Goal: Information Seeking & Learning: Learn about a topic

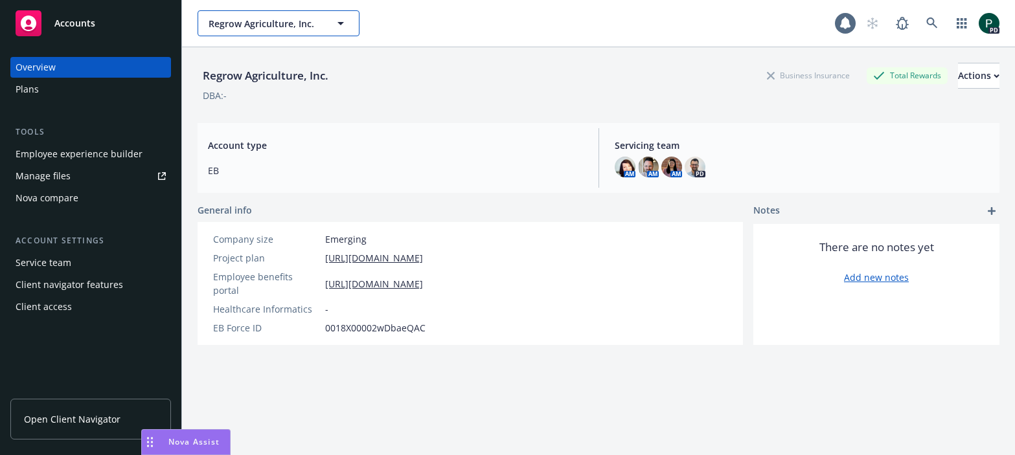
click at [243, 19] on span "Regrow Agriculture, Inc." at bounding box center [265, 24] width 112 height 14
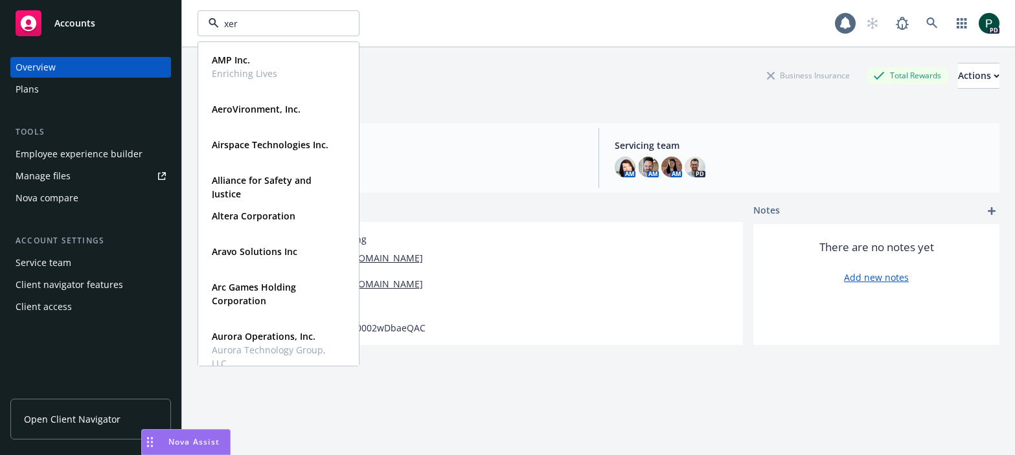
type input "xero"
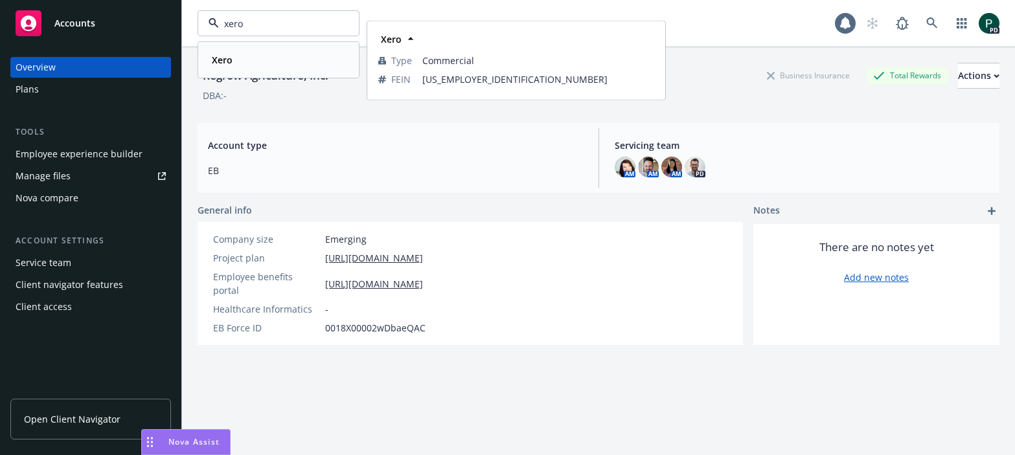
click at [254, 57] on div "Xero" at bounding box center [279, 60] width 144 height 19
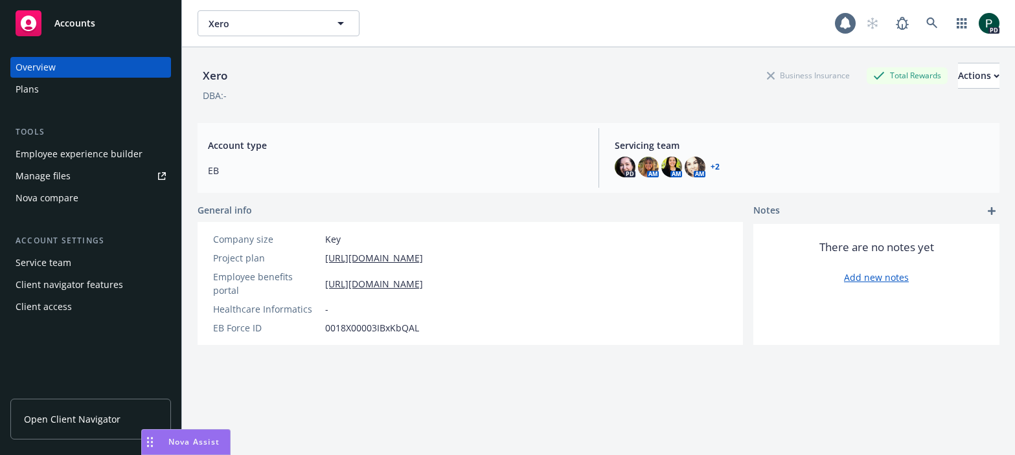
click at [61, 310] on div "Client access" at bounding box center [44, 307] width 56 height 21
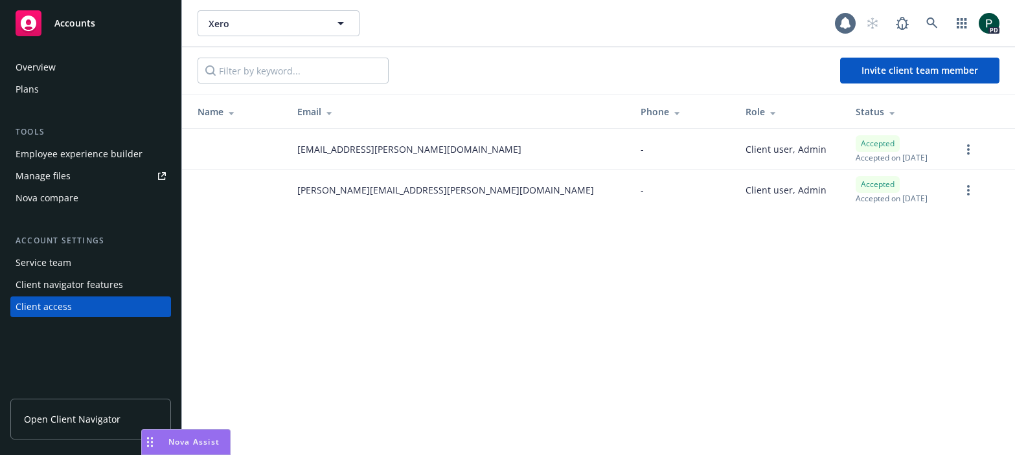
click at [563, 321] on div "Xero Xero 1 PD Invite client team member Name Email Phone Role Status crystal.c…" at bounding box center [598, 227] width 833 height 455
click at [919, 73] on span "Invite client team member" at bounding box center [919, 70] width 117 height 12
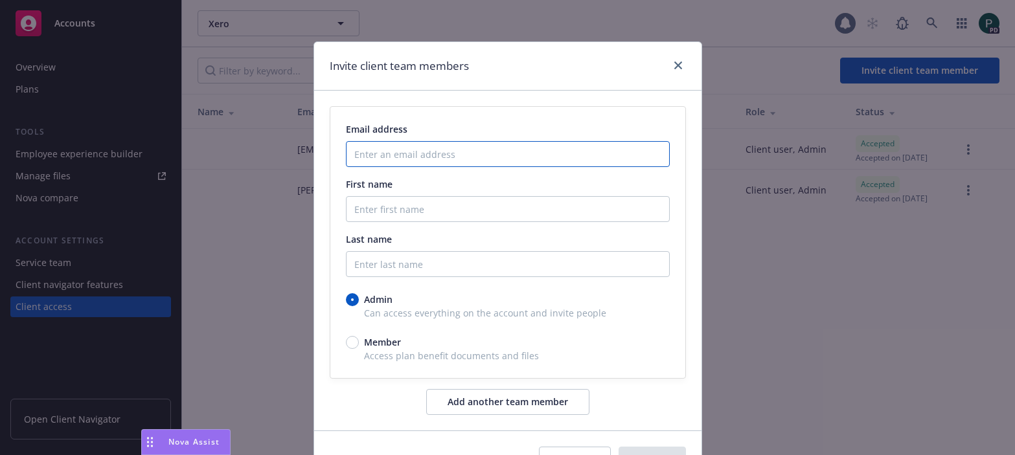
click at [395, 157] on input "Enter an email address" at bounding box center [508, 154] width 324 height 26
paste input "daniela.solis@xero.com"
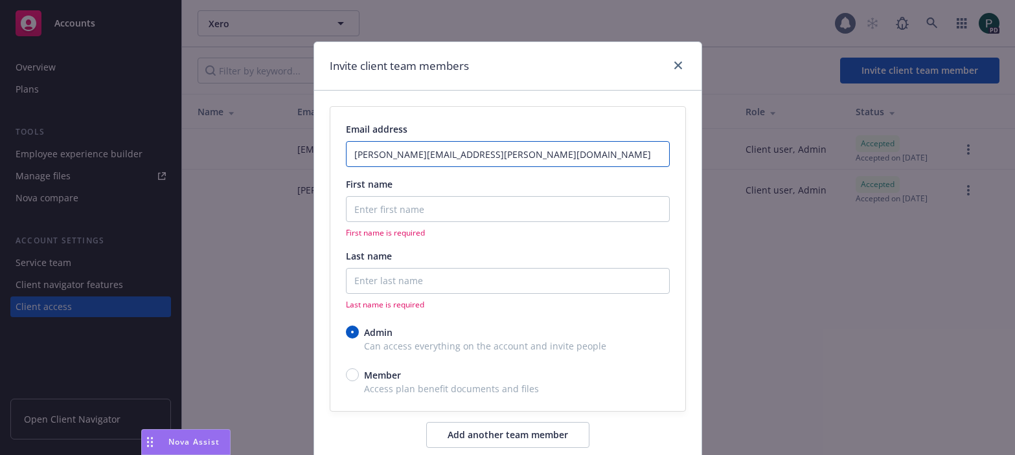
type input "daniela.solis@xero.com"
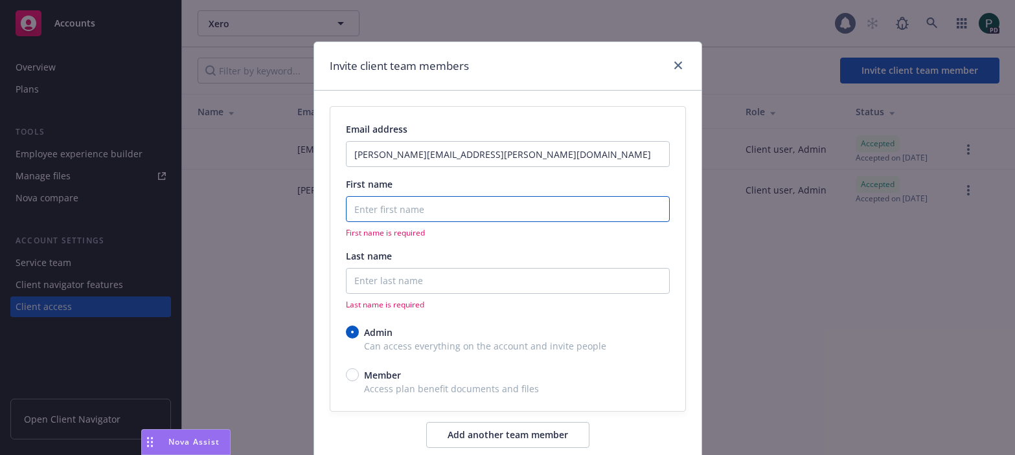
click at [427, 214] on input "First name" at bounding box center [508, 209] width 324 height 26
click at [383, 208] on input "First name" at bounding box center [508, 209] width 324 height 26
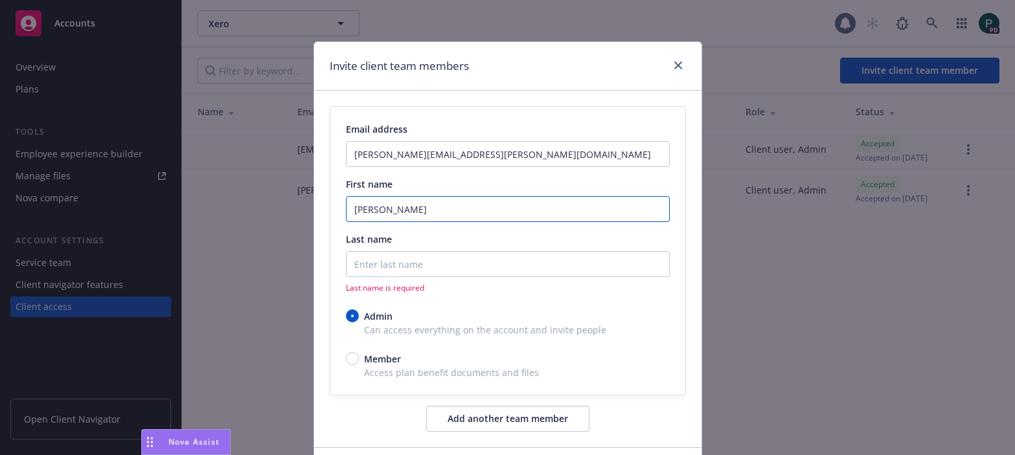
type input "Daniela"
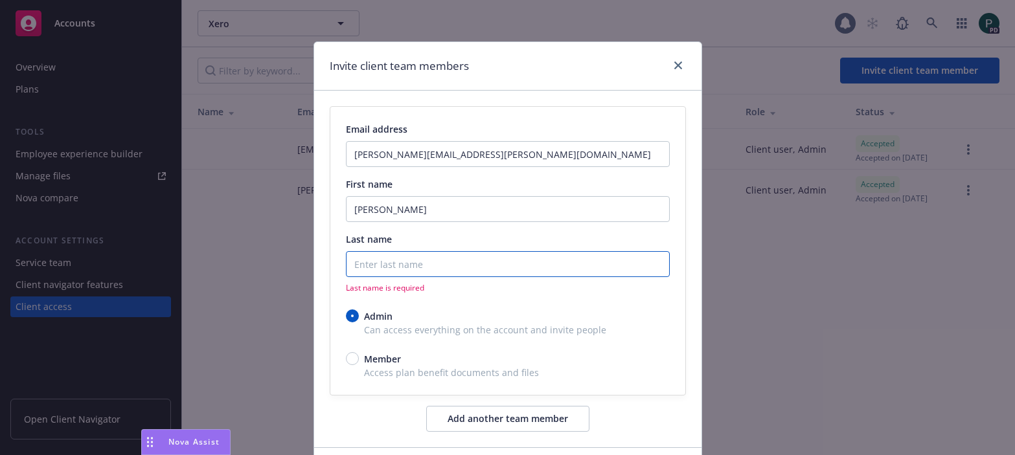
click at [386, 264] on input "Last name" at bounding box center [508, 264] width 324 height 26
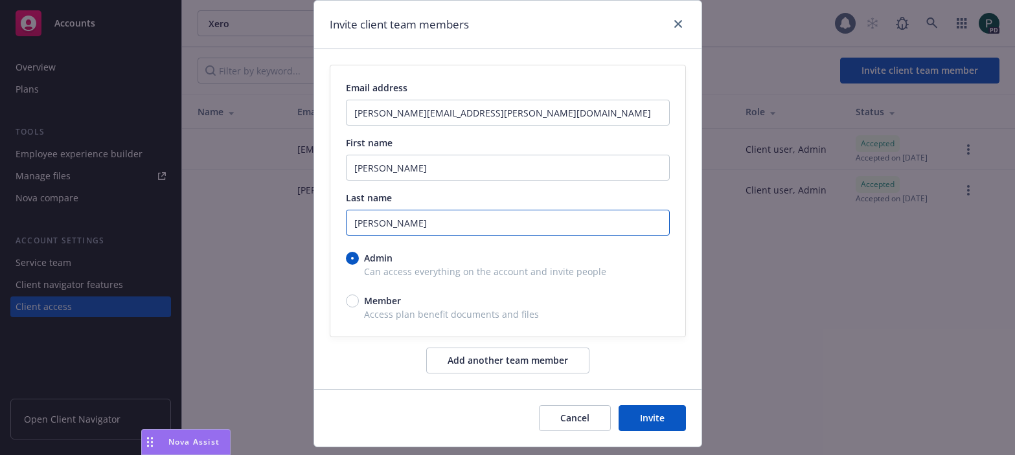
scroll to position [43, 0]
type input "Solis"
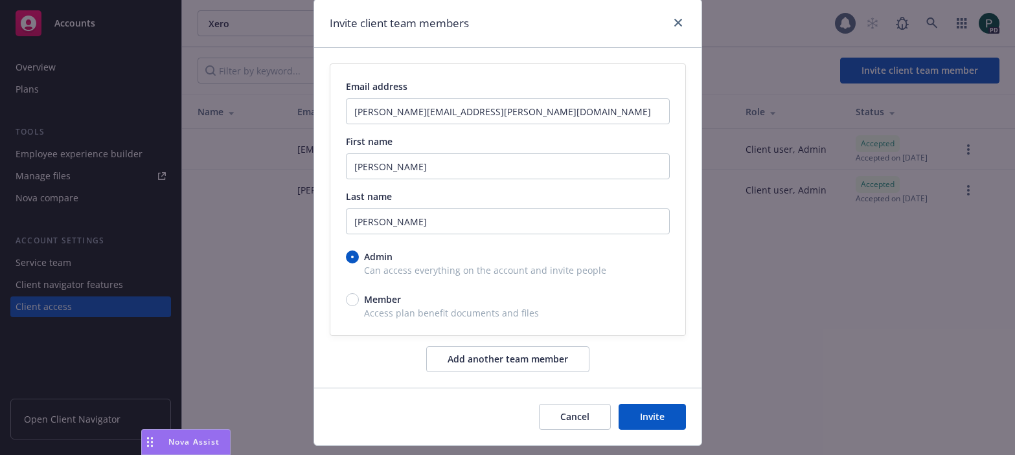
click at [483, 363] on button "Add another team member" at bounding box center [507, 359] width 163 height 26
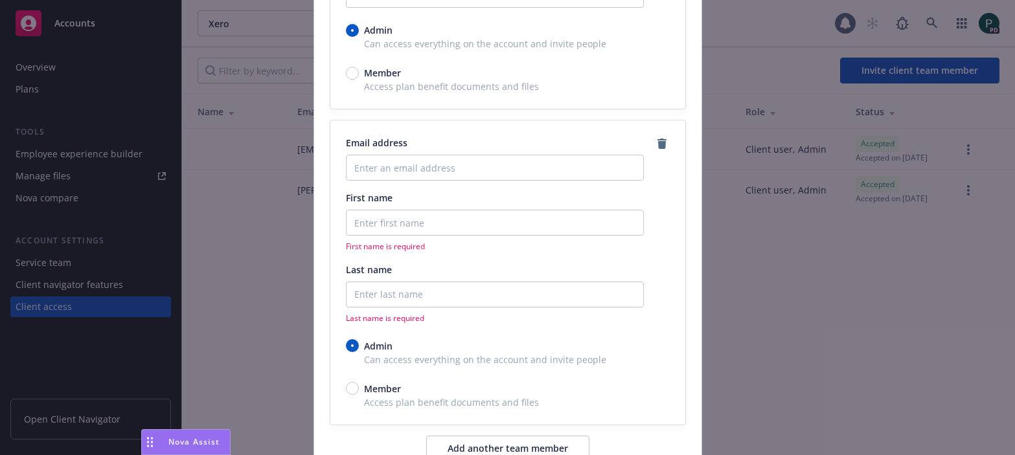
scroll to position [275, 0]
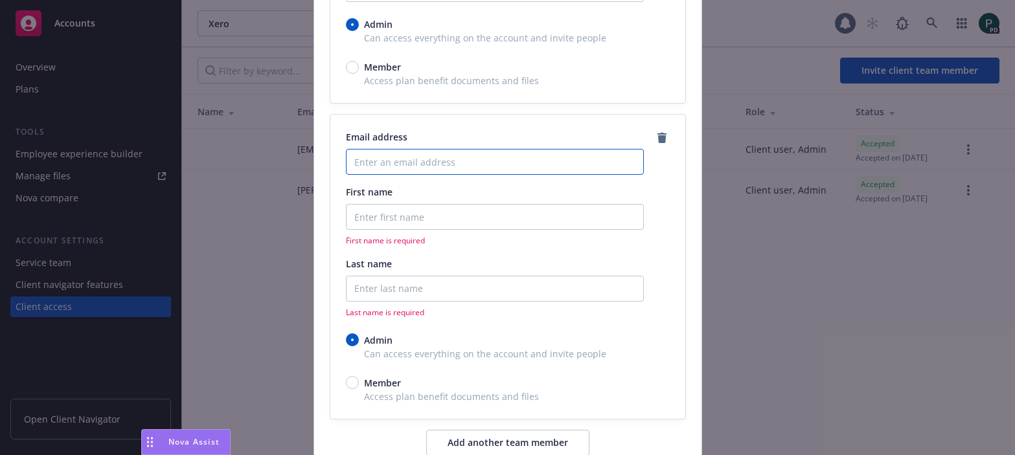
click at [390, 155] on input "Enter an email address" at bounding box center [495, 162] width 298 height 26
paste input "leigh eleazer <leigh.eleazer@xero.com>"
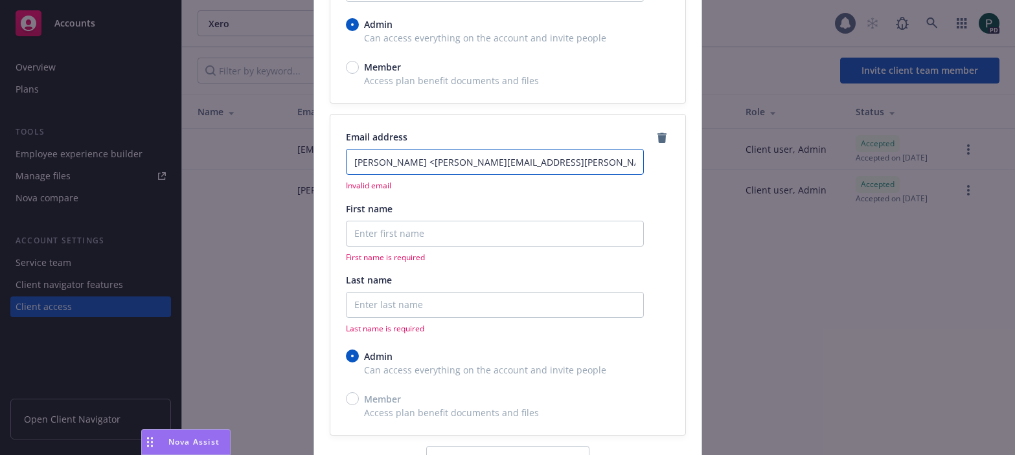
click at [357, 159] on input "leigh eleazer <leigh.eleazer@xero.com>" at bounding box center [495, 162] width 298 height 26
type input "eleazer <leigh.eleazer@xero.com>"
paste input "leigh"
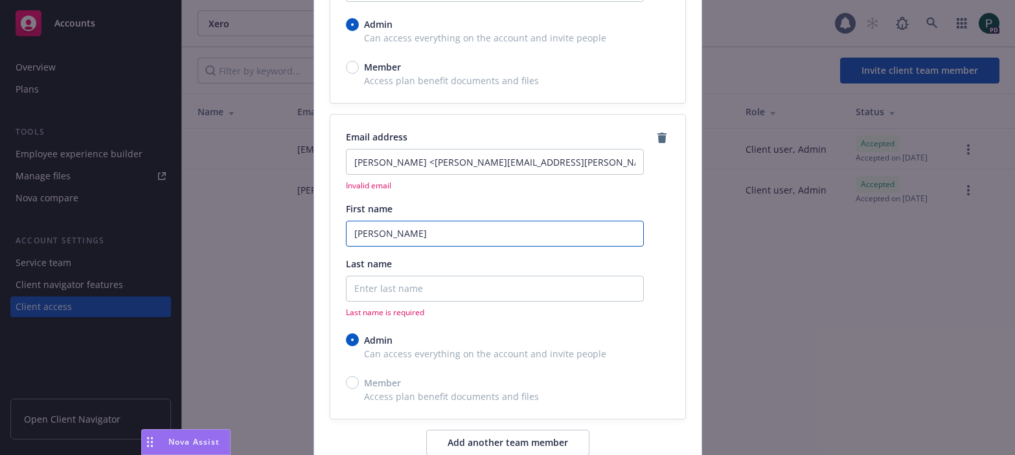
type input "leigh"
click at [370, 164] on input "eleazer <leigh.eleazer@xero.com>" at bounding box center [495, 162] width 298 height 26
click at [371, 164] on input "eleazer <leigh.eleazer@xero.com>" at bounding box center [495, 162] width 298 height 26
type input "<leigh.eleazer@xero.com>"
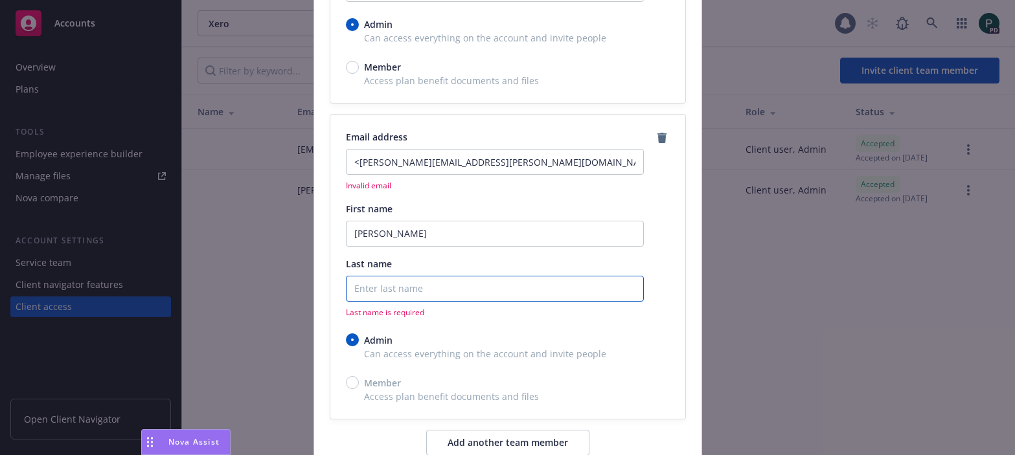
paste input "eleazer"
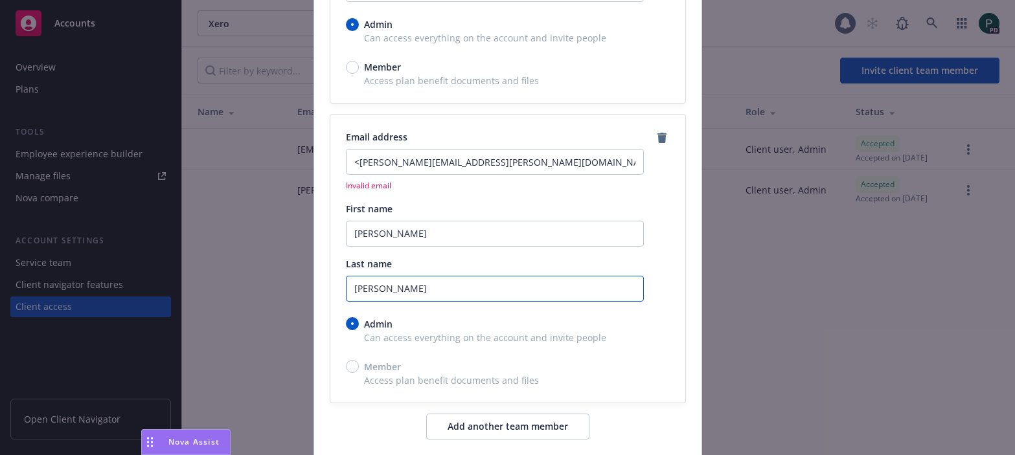
type input "eleazer"
click at [484, 162] on input "<leigh.eleazer@xero.com>" at bounding box center [495, 162] width 298 height 26
drag, startPoint x: 354, startPoint y: 157, endPoint x: 356, endPoint y: 168, distance: 11.2
click at [354, 158] on input "<leigh.eleazer@xero.com" at bounding box center [495, 162] width 298 height 26
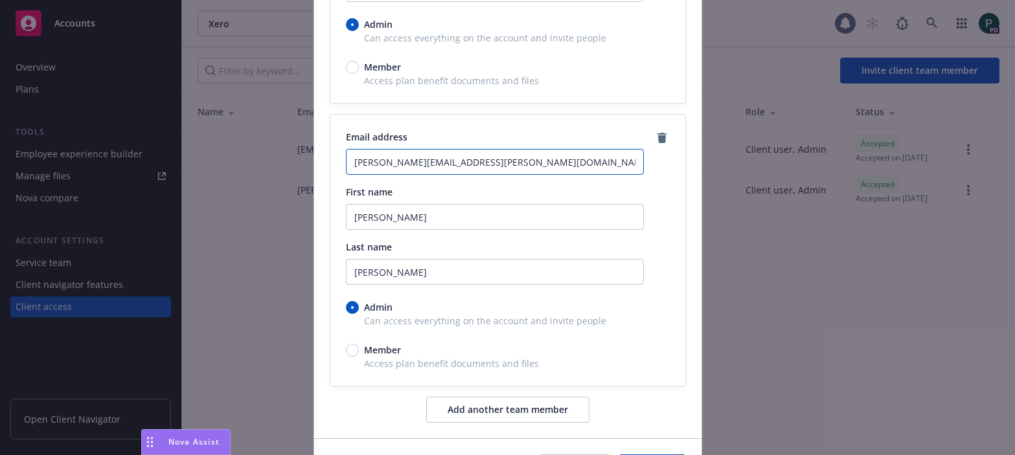
type input "leigh.eleazer@xero.com"
click at [627, 303] on div "Admin" at bounding box center [508, 307] width 324 height 14
click at [359, 303] on input "Admin" at bounding box center [352, 307] width 13 height 13
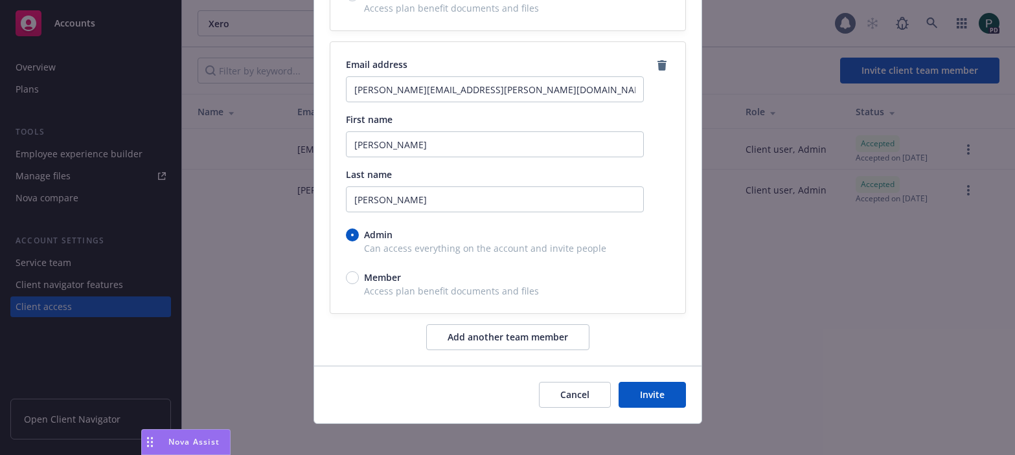
scroll to position [358, 0]
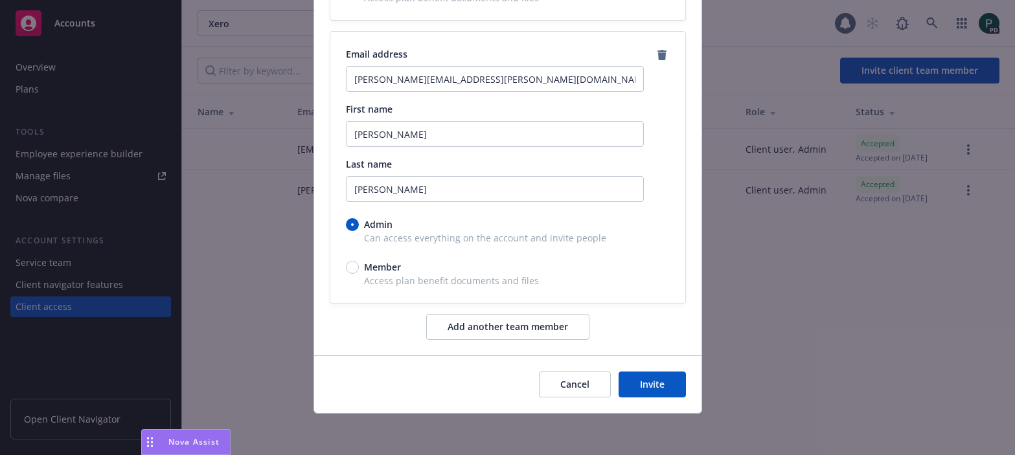
click at [657, 388] on button "Invite" at bounding box center [651, 385] width 67 height 26
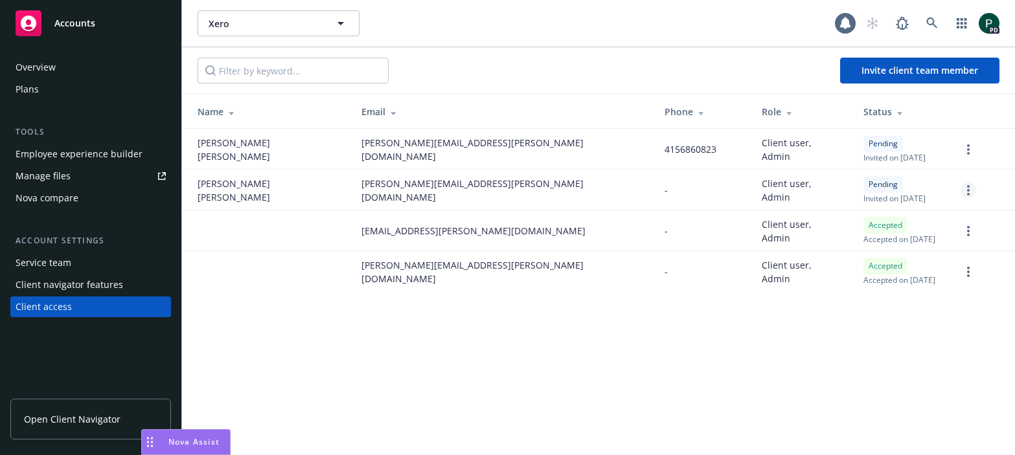
click at [968, 193] on circle "more" at bounding box center [968, 194] width 3 height 3
click at [541, 366] on div "Xero Xero 1 PD Invite client team member Name Email Phone Role Status Daniela S…" at bounding box center [598, 227] width 833 height 455
click at [45, 71] on div "Overview" at bounding box center [36, 67] width 40 height 21
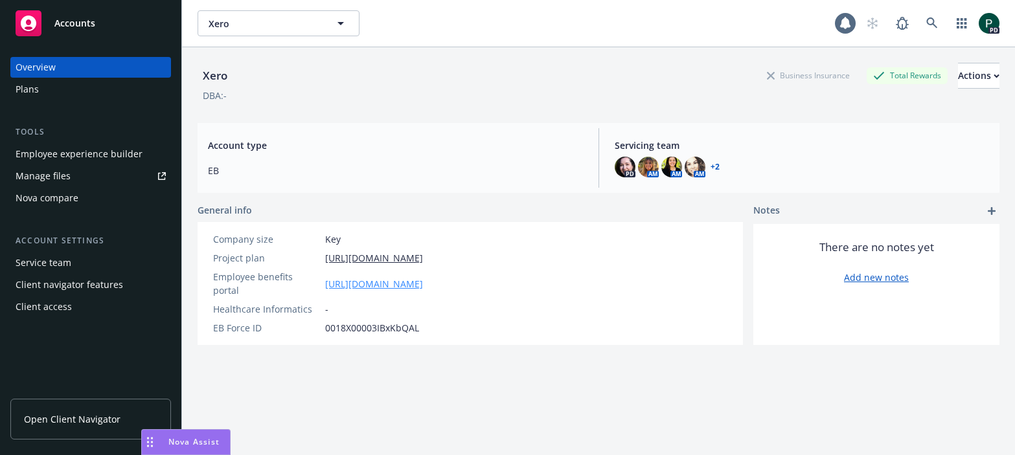
click at [423, 279] on link "https://app.newfront.com/employee/0e4b60c5-7f77-4703-83fe-125ce8b0ca3c" at bounding box center [374, 284] width 98 height 14
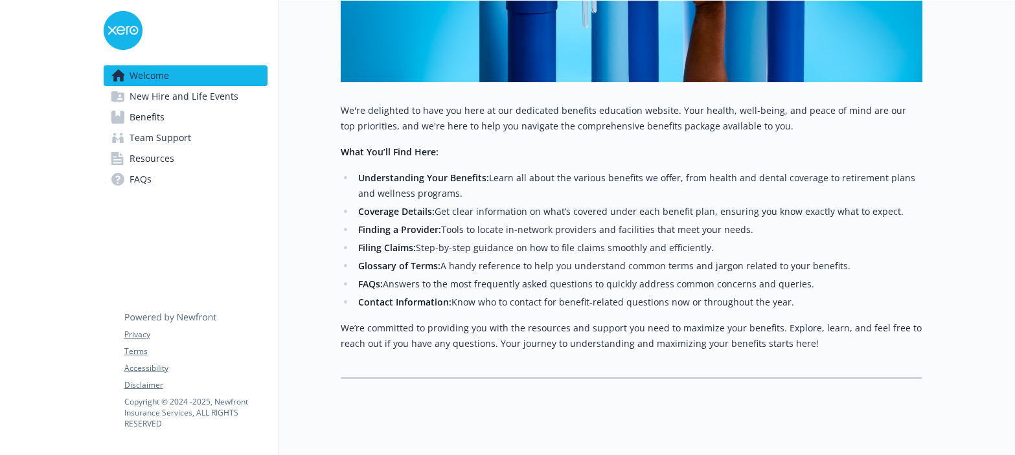
scroll to position [496, 0]
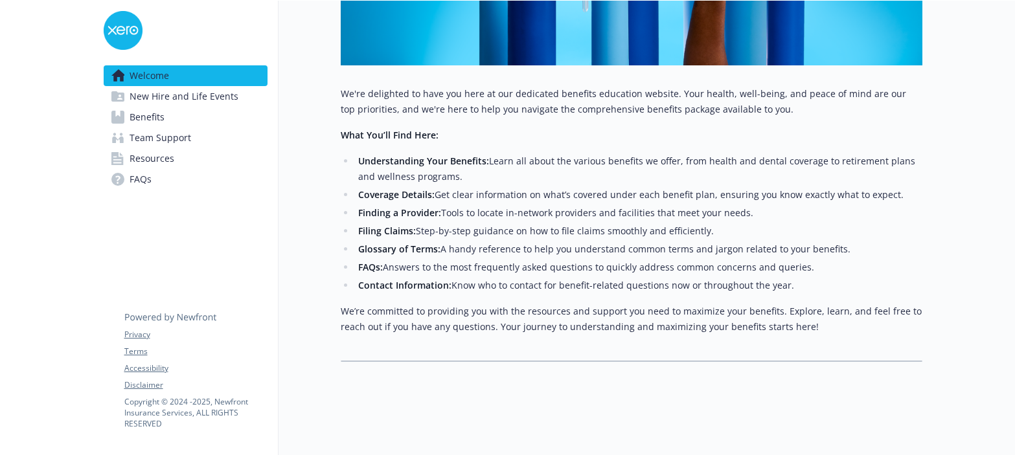
click at [187, 101] on span "New Hire and Life Events" at bounding box center [184, 96] width 109 height 21
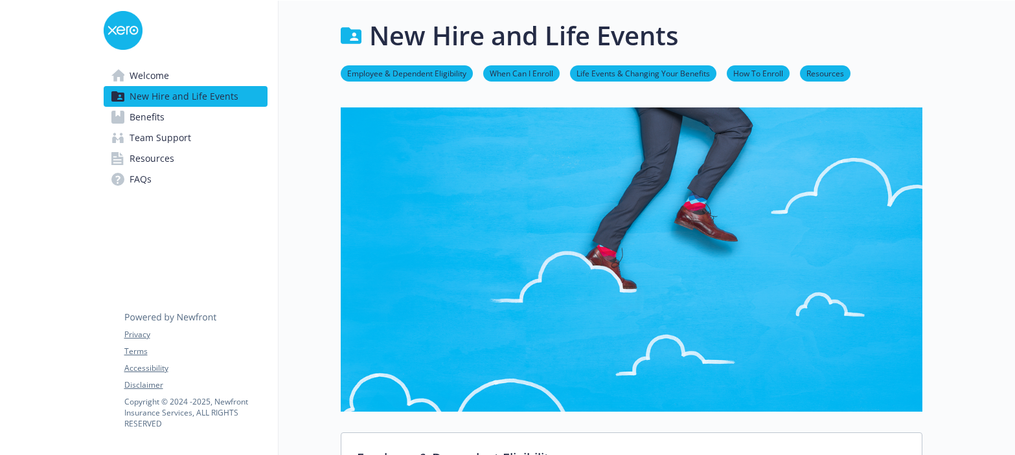
click at [159, 110] on span "Benefits" at bounding box center [147, 117] width 35 height 21
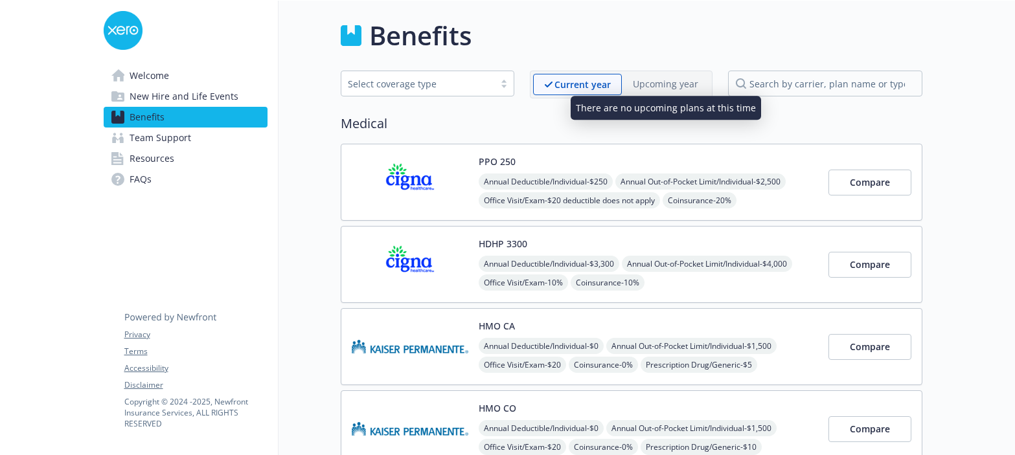
click at [664, 84] on p "Upcoming year" at bounding box center [665, 84] width 65 height 14
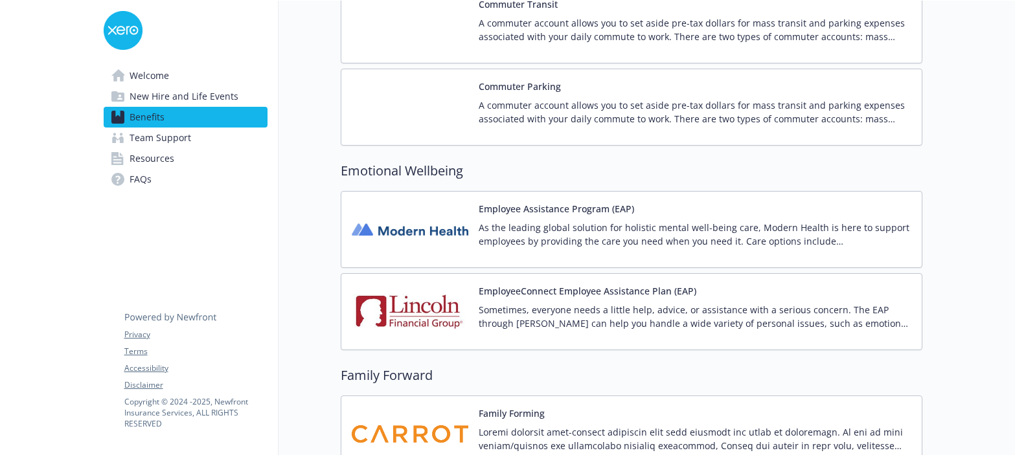
scroll to position [1702, 0]
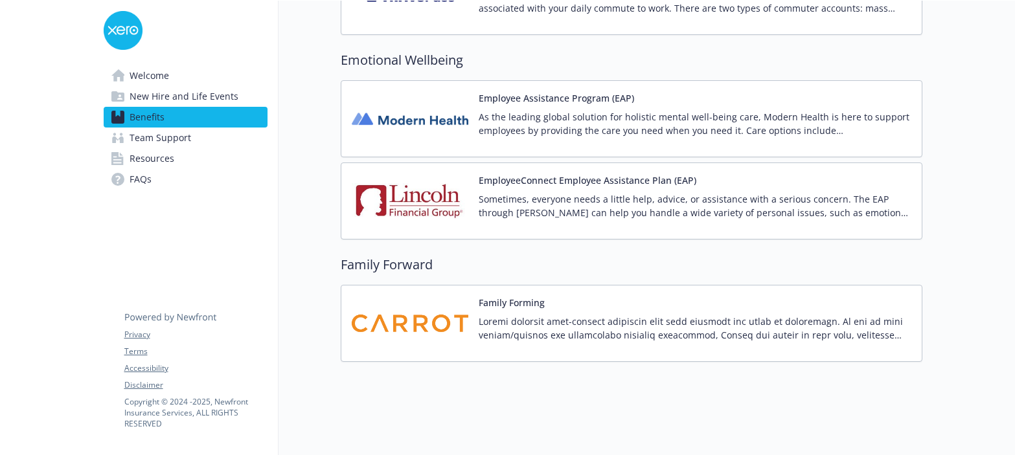
click at [154, 142] on span "Team Support" at bounding box center [161, 138] width 62 height 21
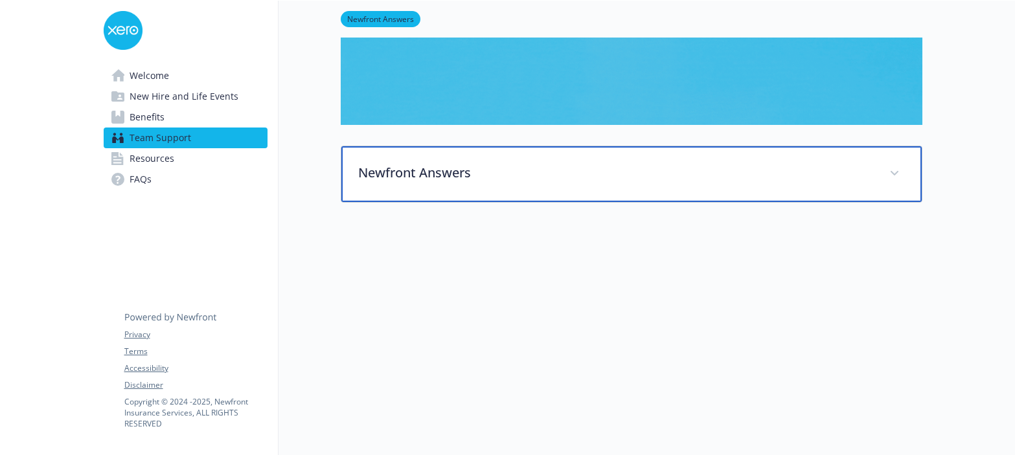
click at [468, 165] on p "Newfront Answers" at bounding box center [615, 172] width 515 height 19
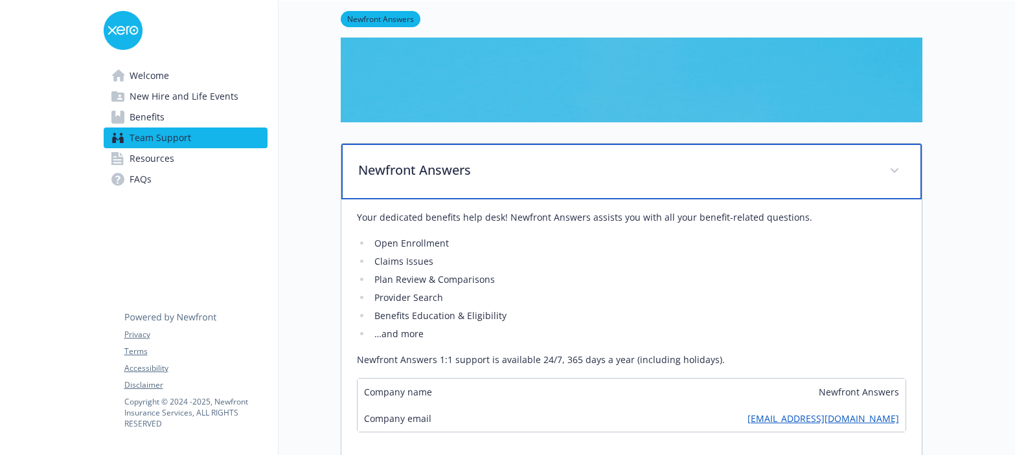
click at [463, 171] on p "Newfront Answers" at bounding box center [615, 170] width 515 height 19
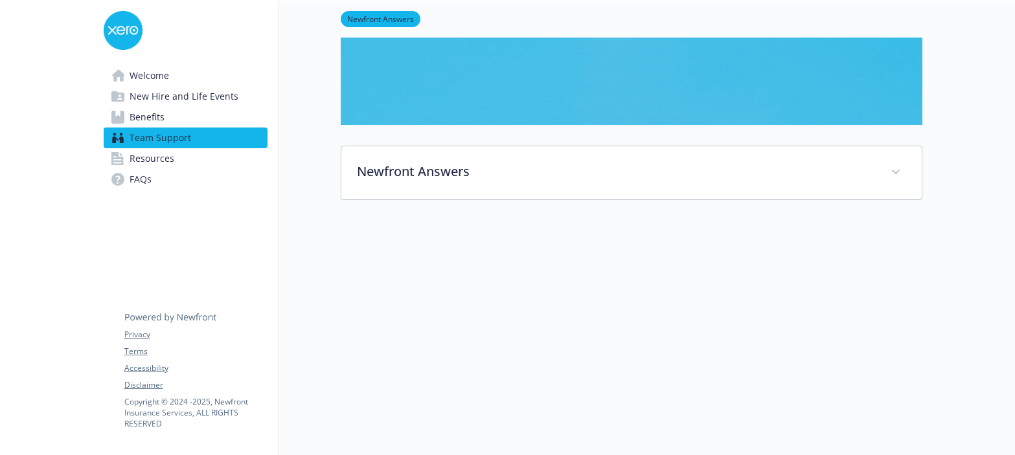
click at [194, 164] on link "Resources" at bounding box center [186, 158] width 164 height 21
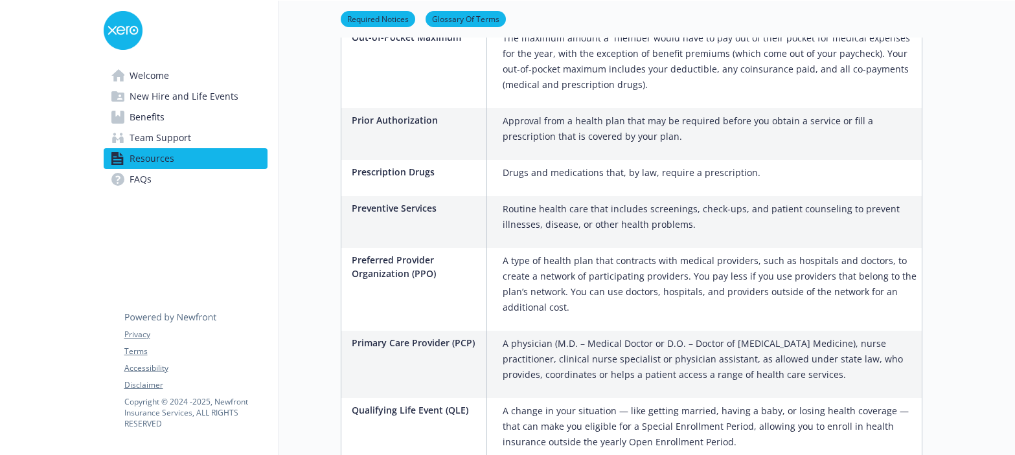
scroll to position [2191, 0]
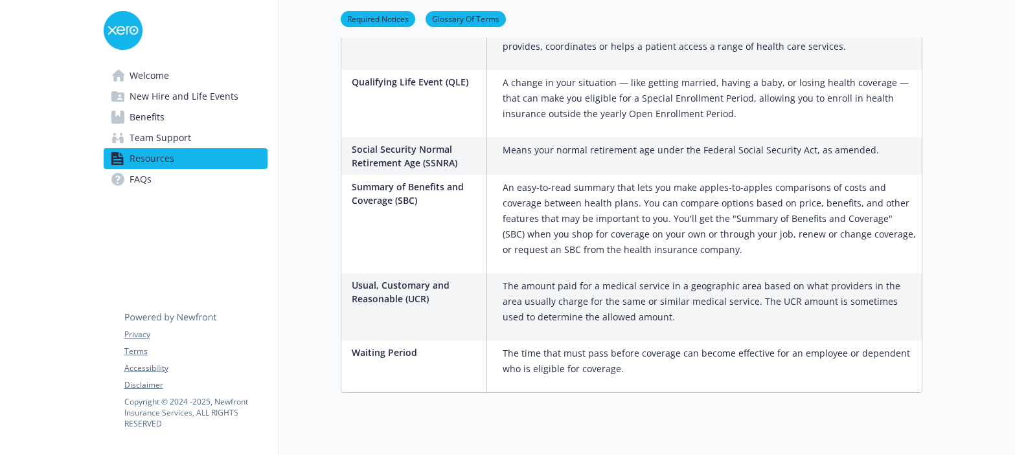
click at [153, 175] on link "FAQs" at bounding box center [186, 179] width 164 height 21
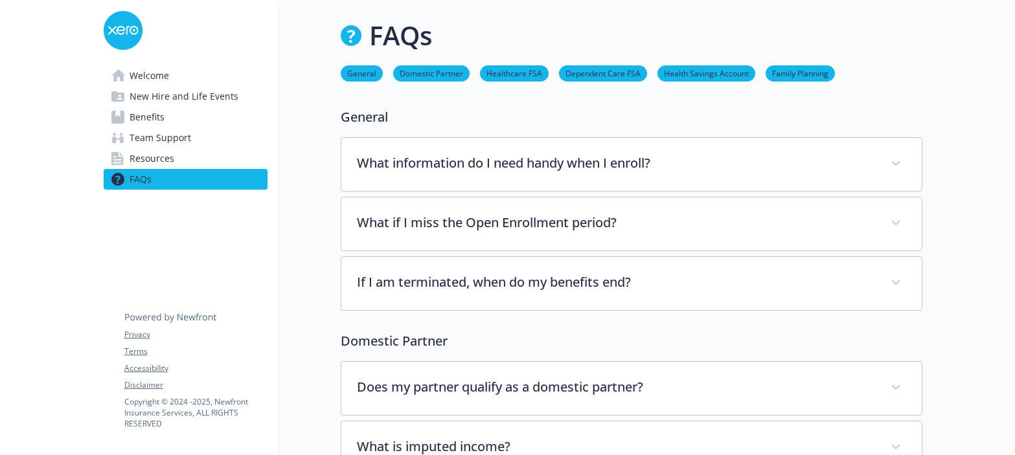
click at [149, 75] on span "Welcome" at bounding box center [150, 75] width 40 height 21
